Goal: Task Accomplishment & Management: Complete application form

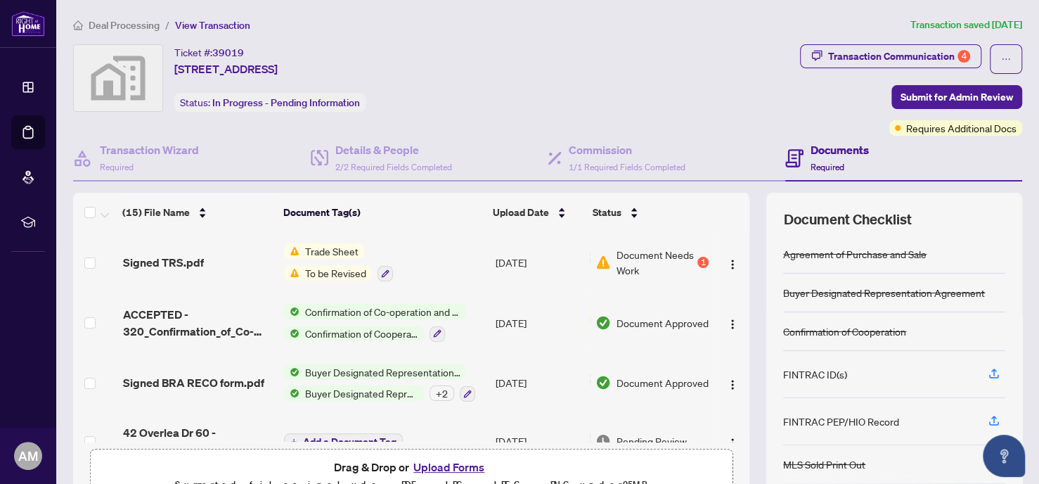
click at [108, 23] on span "Deal Processing" at bounding box center [124, 25] width 71 height 13
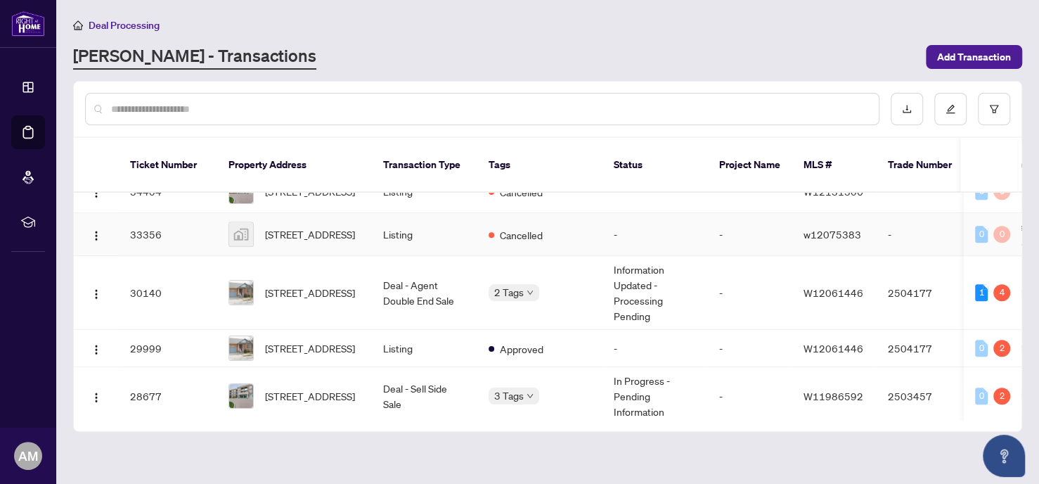
scroll to position [677, 0]
click at [300, 285] on span "[STREET_ADDRESS]" at bounding box center [310, 292] width 90 height 15
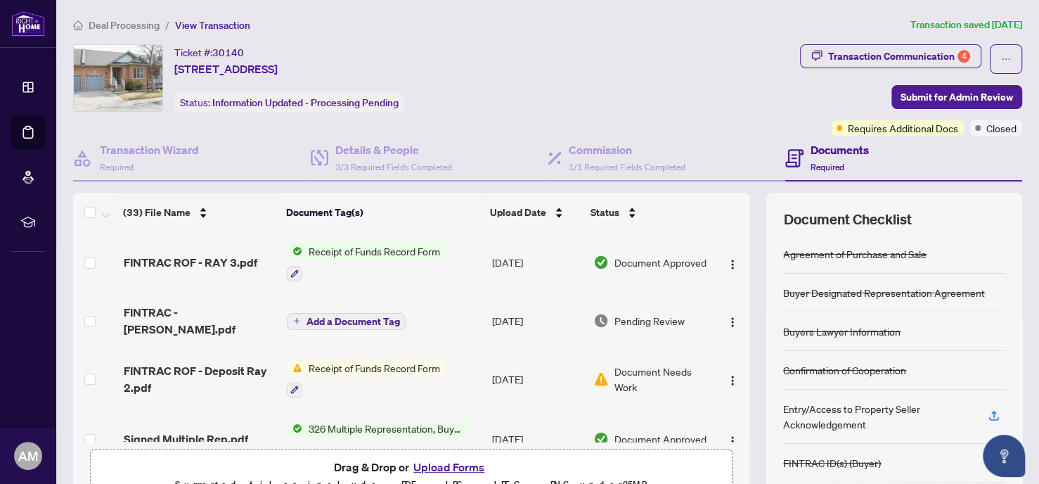
click at [431, 465] on button "Upload Forms" at bounding box center [448, 467] width 79 height 18
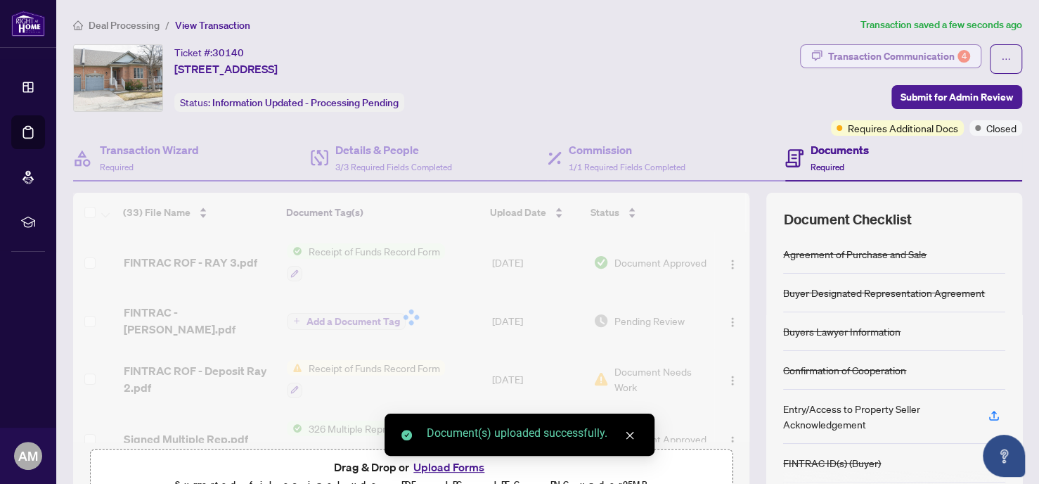
click at [876, 48] on div "Transaction Communication 4" at bounding box center [899, 56] width 142 height 23
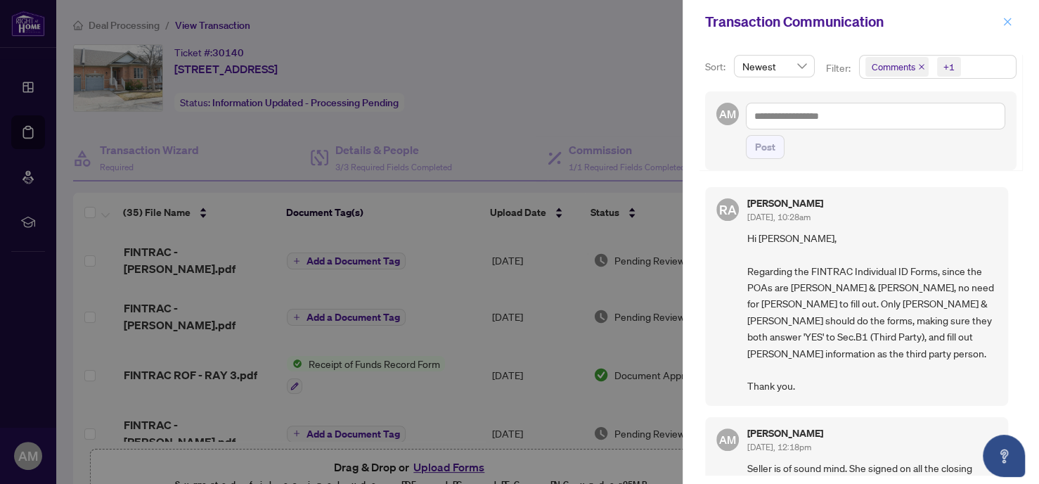
click at [1006, 22] on icon "close" at bounding box center [1008, 22] width 10 height 10
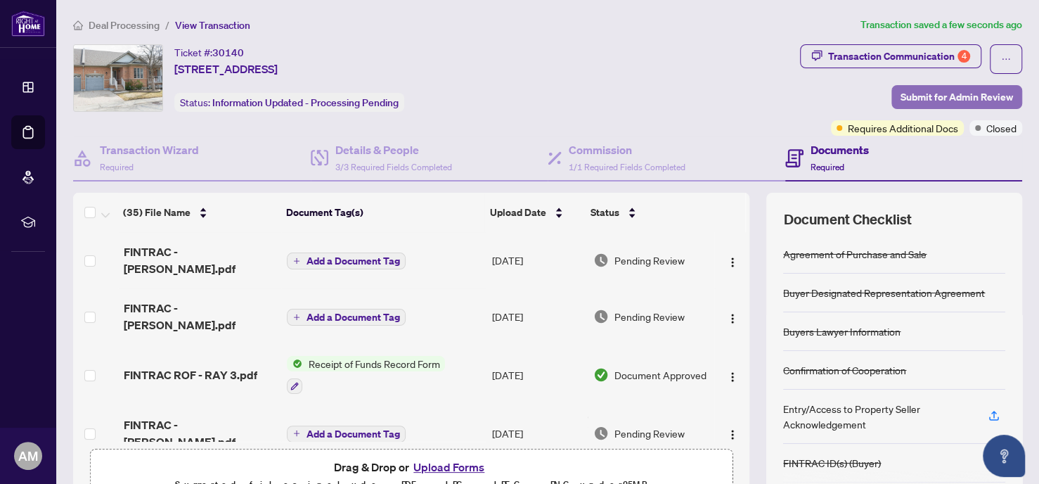
click at [923, 98] on span "Submit for Admin Review" at bounding box center [957, 97] width 113 height 23
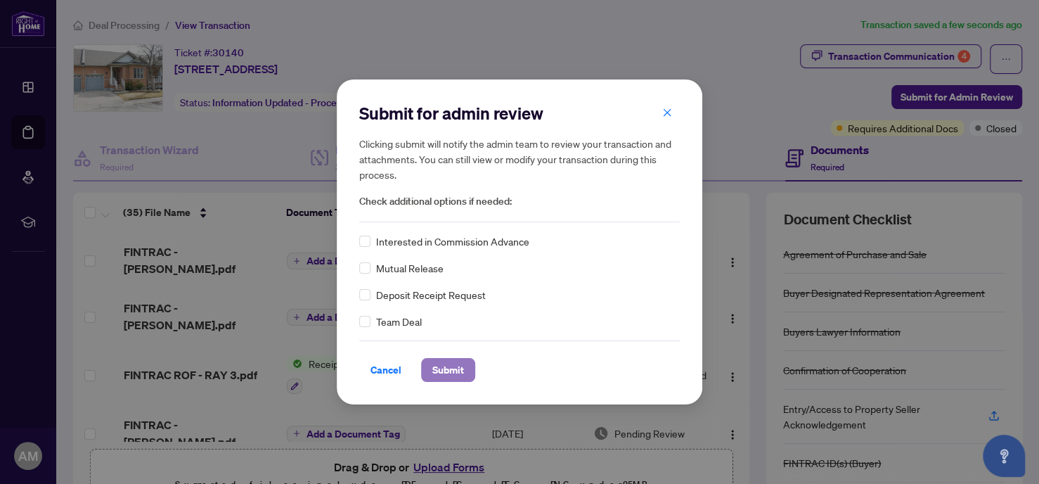
click at [447, 364] on span "Submit" at bounding box center [448, 370] width 32 height 23
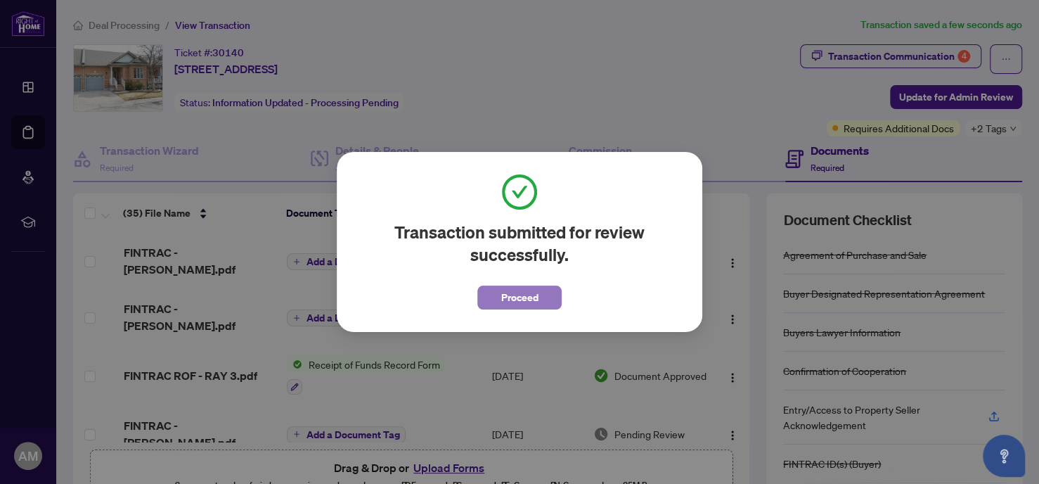
click at [522, 293] on span "Proceed" at bounding box center [519, 297] width 37 height 23
